Goal: Understand process/instructions

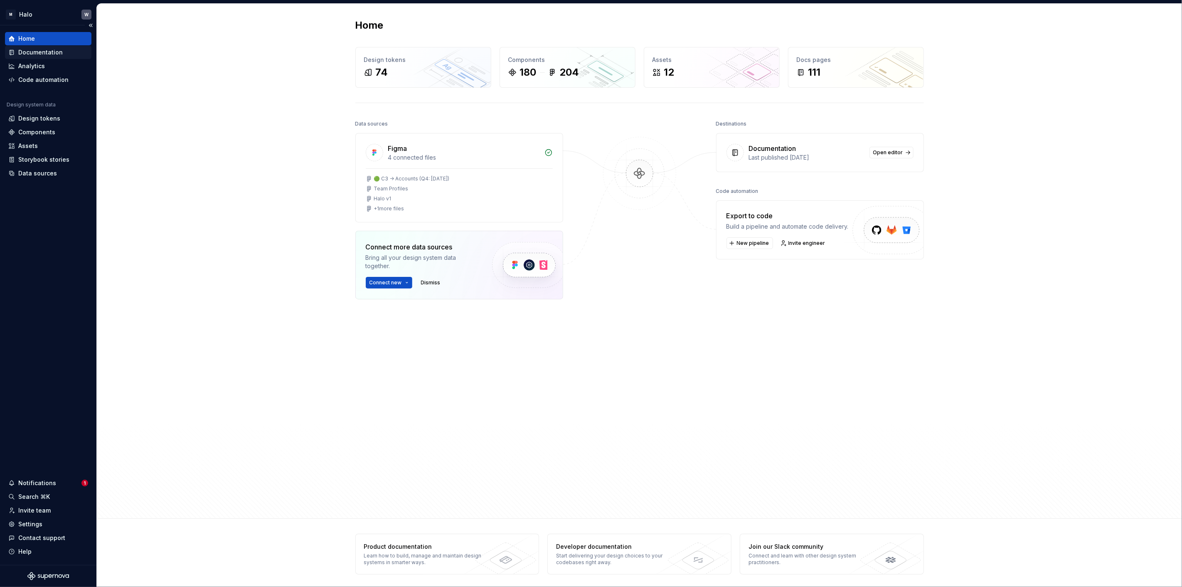
click at [49, 56] on div "Documentation" at bounding box center [48, 52] width 86 height 13
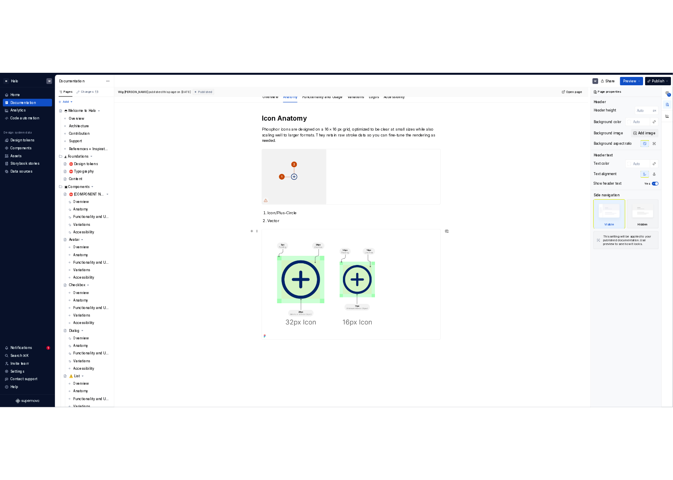
scroll to position [168, 0]
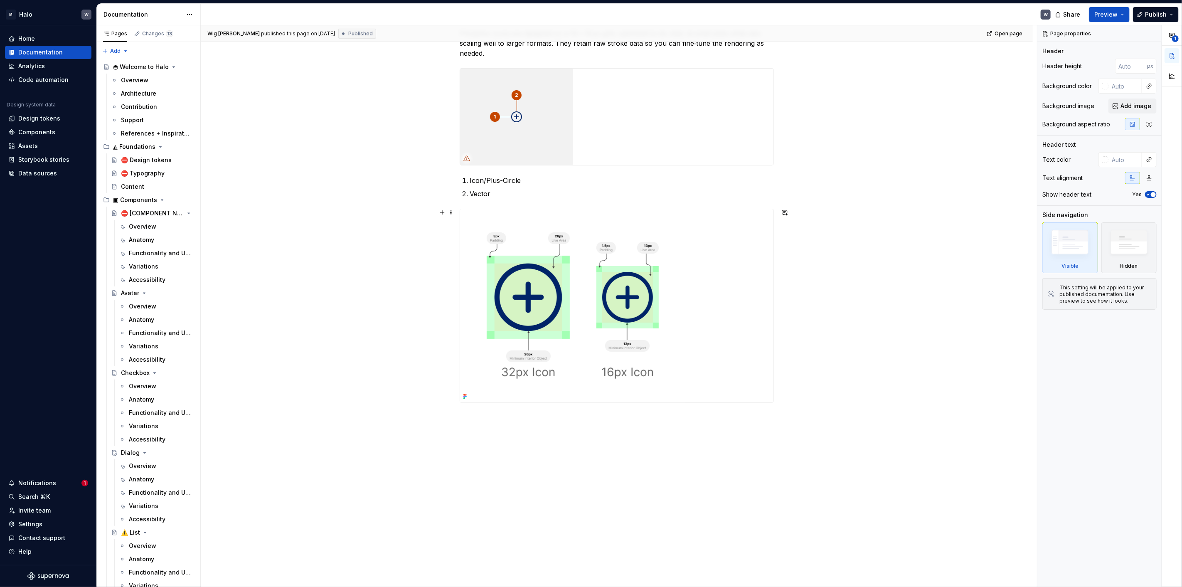
click at [464, 396] on icon at bounding box center [465, 397] width 2 height 2
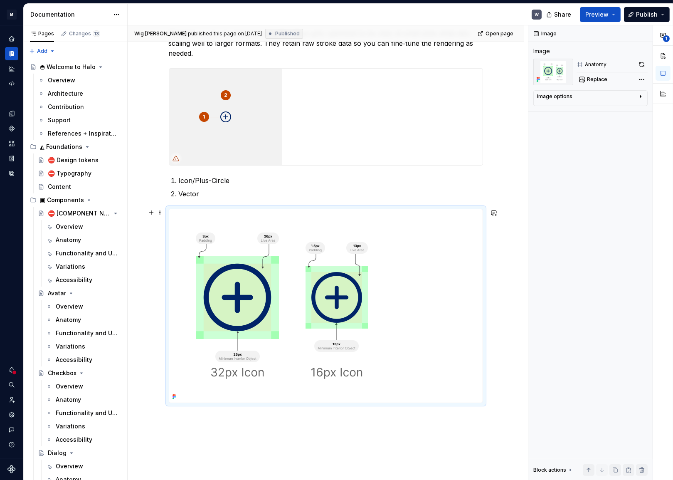
scroll to position [168, 0]
type textarea "*"
